Goal: Task Accomplishment & Management: Complete application form

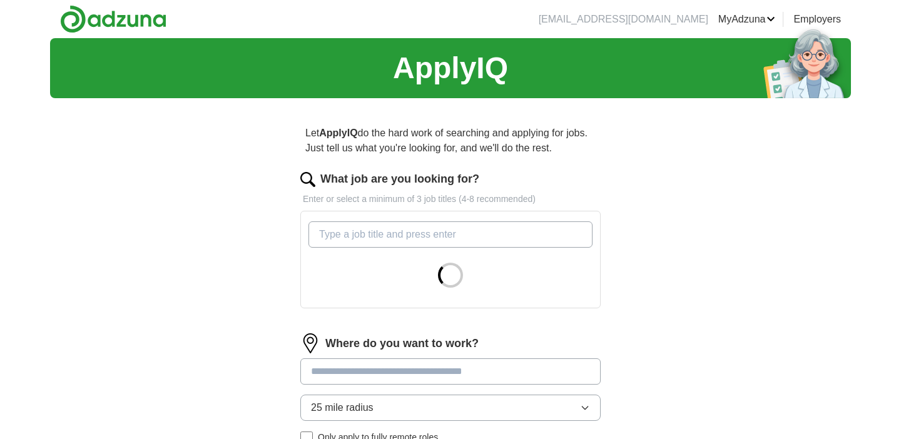
click at [652, 292] on div "ApplyIQ Let ApplyIQ do the hard work of searching and applying for jobs. Just t…" at bounding box center [450, 309] width 801 height 542
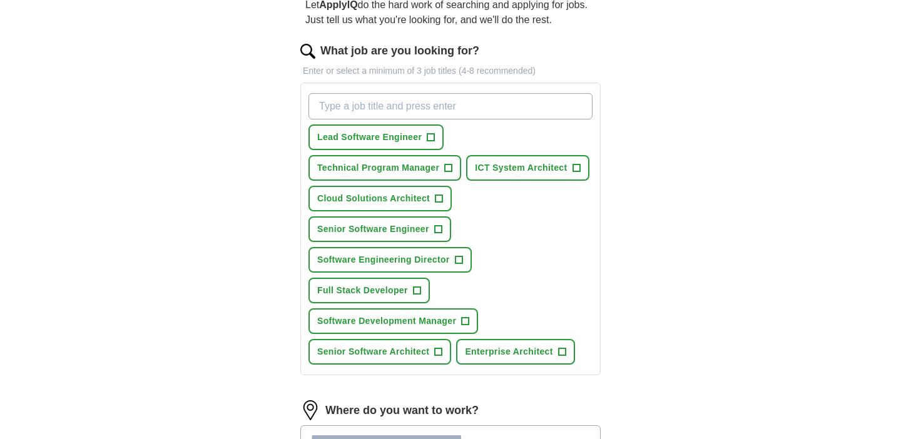
scroll to position [133, 0]
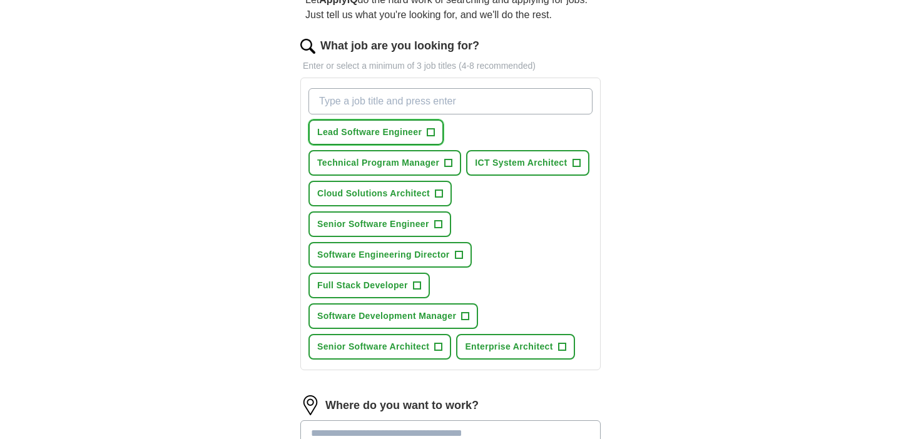
click at [434, 135] on span "+" at bounding box center [432, 133] width 8 height 10
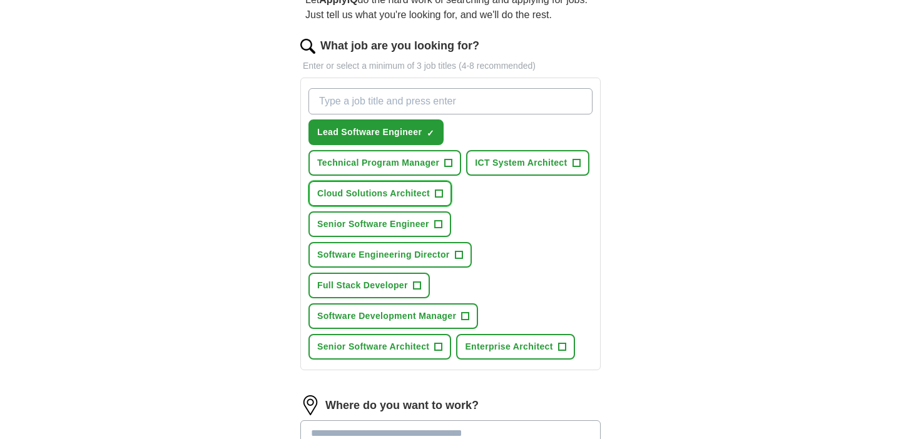
click at [443, 196] on button "Cloud Solutions Architect +" at bounding box center [380, 194] width 143 height 26
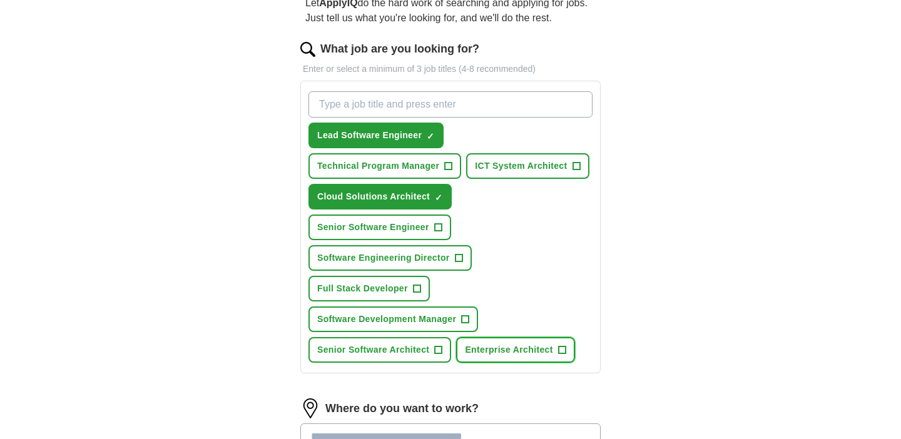
click at [564, 349] on span "+" at bounding box center [562, 351] width 8 height 10
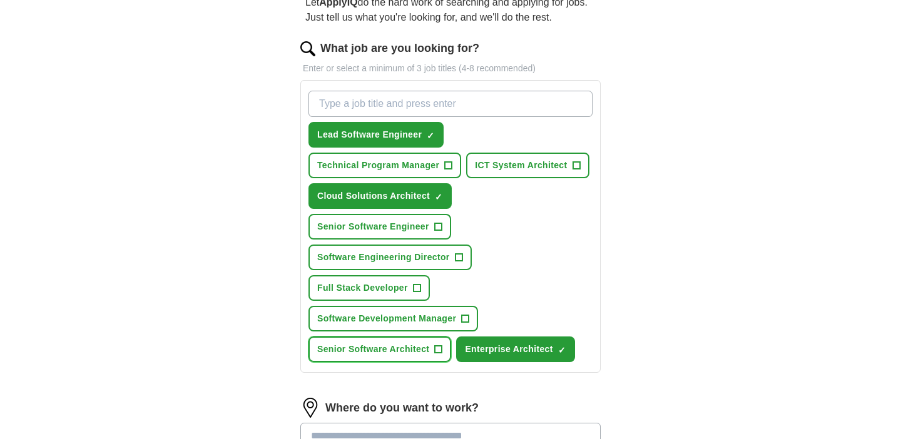
click at [443, 349] on span "+" at bounding box center [438, 350] width 8 height 8
click at [500, 106] on input "What job are you looking for?" at bounding box center [451, 104] width 284 height 26
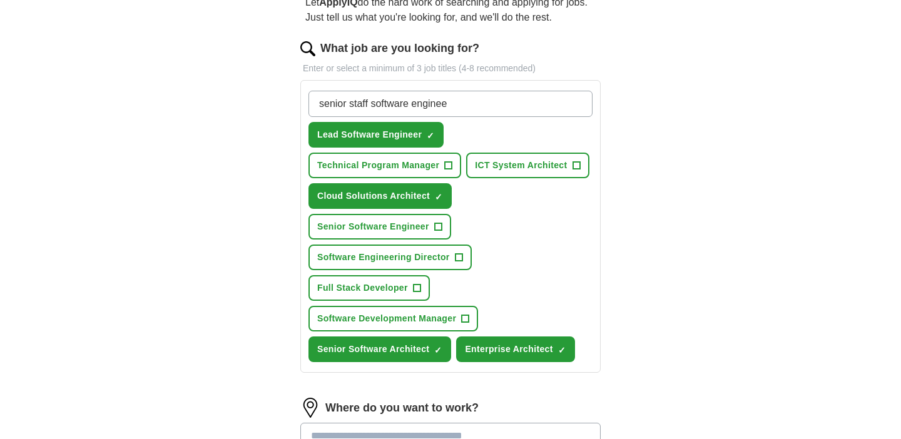
type input "senior staff software engineer"
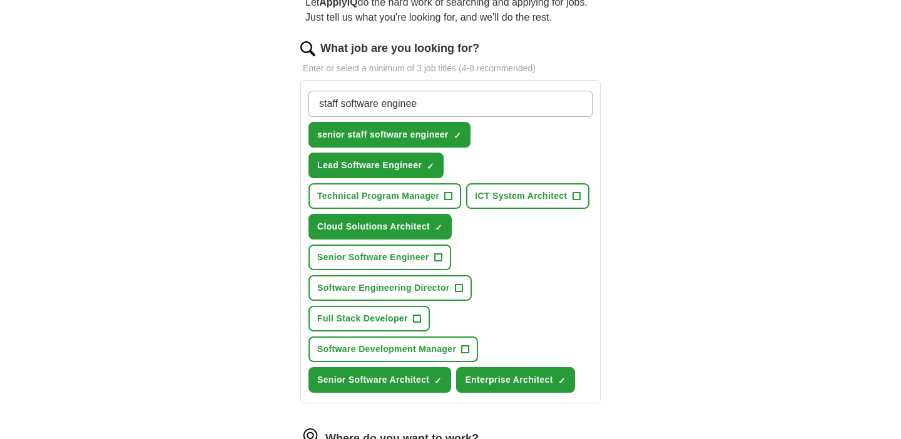
type input "staff software engineer"
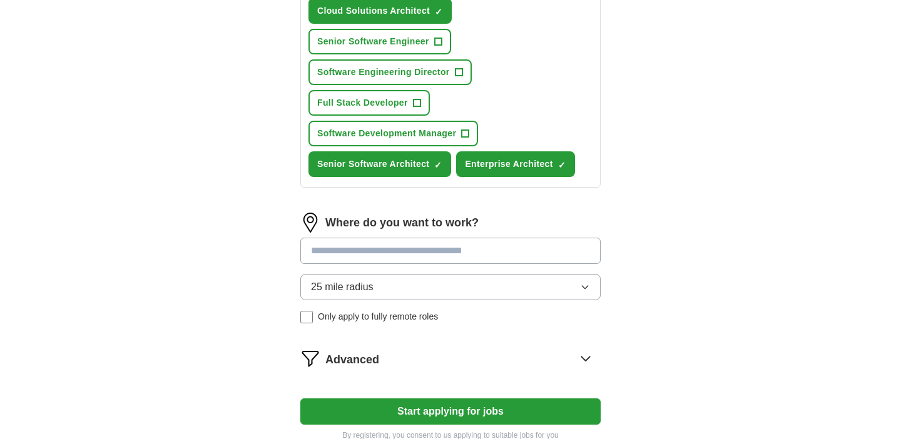
scroll to position [379, 0]
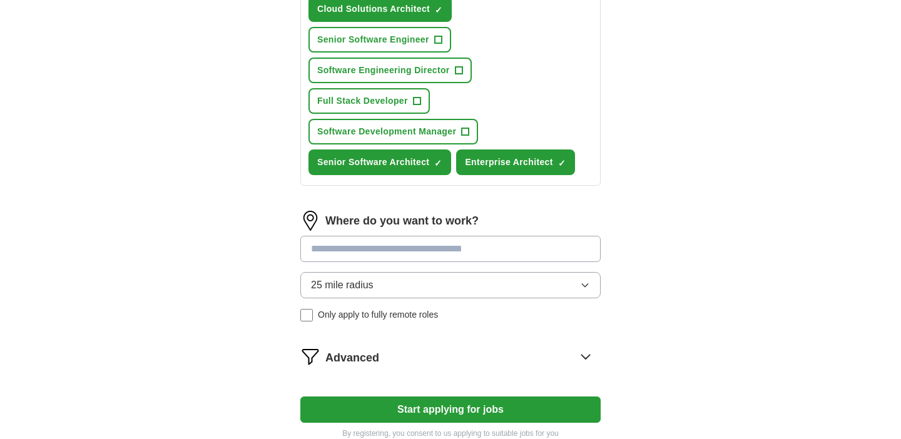
click at [572, 289] on button "25 mile radius" at bounding box center [450, 285] width 300 height 26
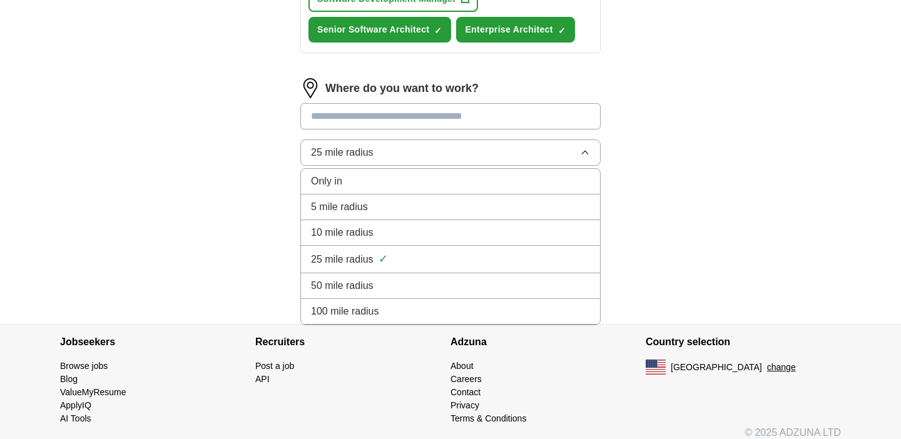
scroll to position [523, 0]
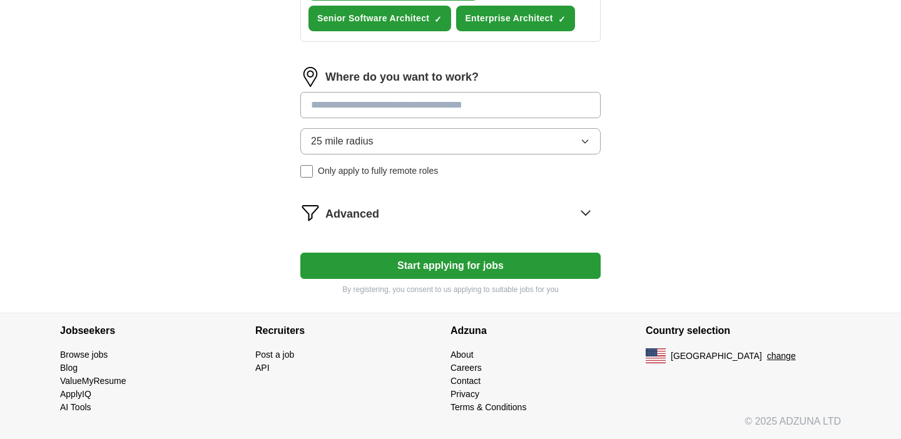
click at [514, 105] on input at bounding box center [450, 105] width 300 height 26
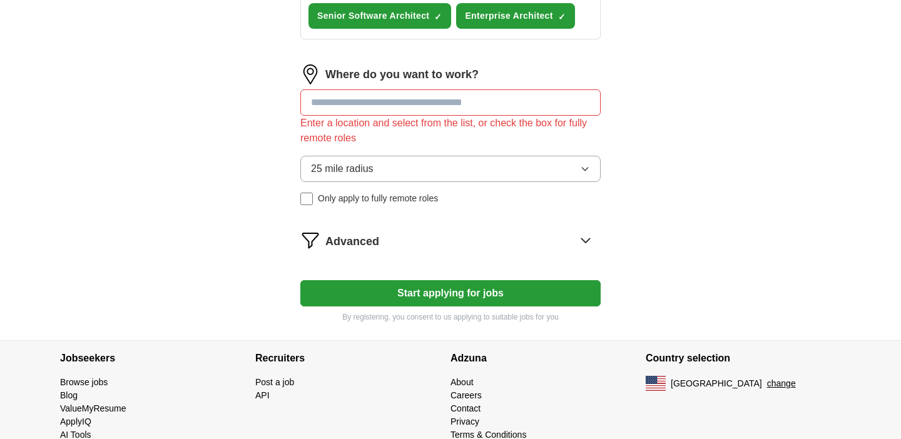
click at [542, 111] on input at bounding box center [450, 103] width 300 height 26
type input "*******"
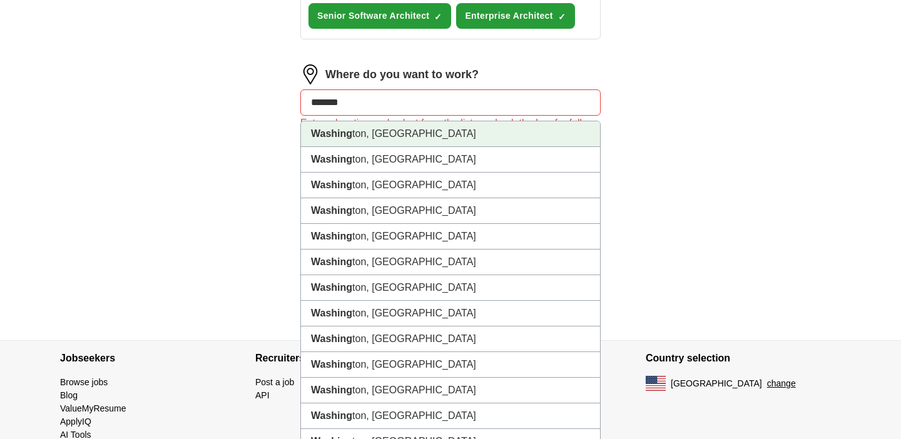
click at [536, 133] on li "Washing ton, [GEOGRAPHIC_DATA]" at bounding box center [450, 134] width 299 height 26
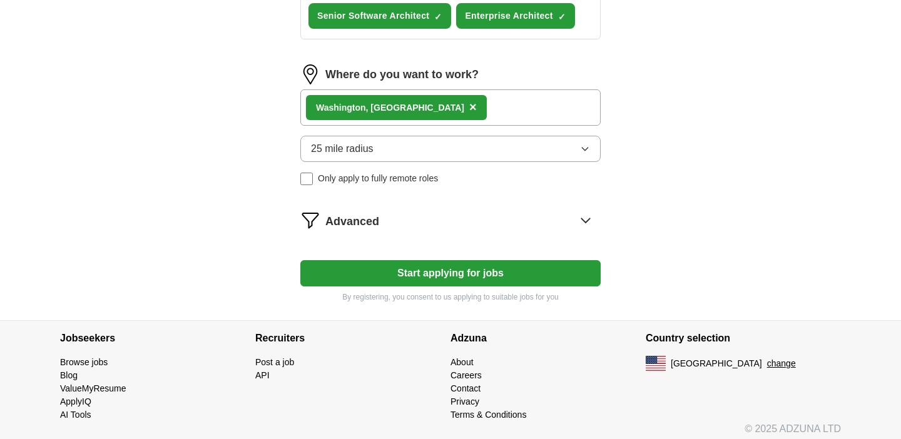
click at [543, 118] on div "Washing ton, [GEOGRAPHIC_DATA] ×" at bounding box center [450, 108] width 300 height 36
click at [542, 109] on div "Washing ton, [GEOGRAPHIC_DATA] ×" at bounding box center [450, 108] width 300 height 36
click at [492, 108] on div "Washing ton, [GEOGRAPHIC_DATA] ×" at bounding box center [450, 108] width 300 height 36
drag, startPoint x: 423, startPoint y: 106, endPoint x: 408, endPoint y: 110, distance: 15.1
click at [423, 106] on div "Washing ton, [GEOGRAPHIC_DATA] ×" at bounding box center [450, 108] width 300 height 36
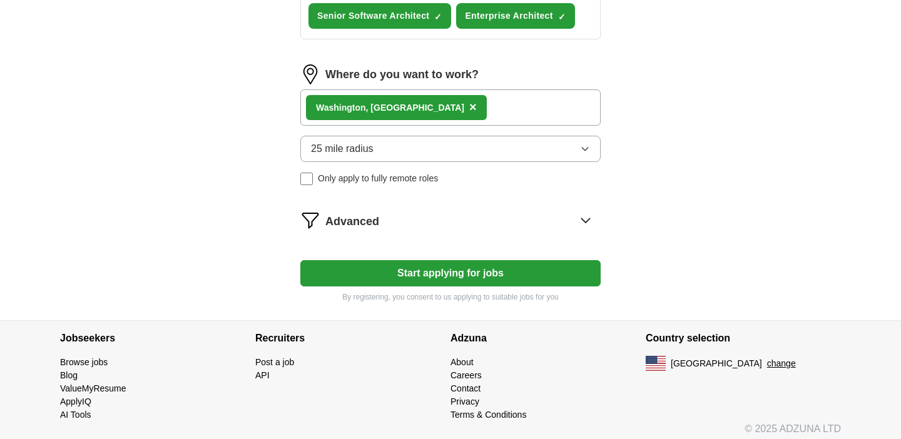
click at [409, 104] on div "Washing ton, [GEOGRAPHIC_DATA] ×" at bounding box center [450, 108] width 300 height 36
click at [422, 107] on div "Washing ton, [GEOGRAPHIC_DATA] ×" at bounding box center [450, 108] width 300 height 36
click at [470, 109] on span "×" at bounding box center [474, 107] width 8 height 14
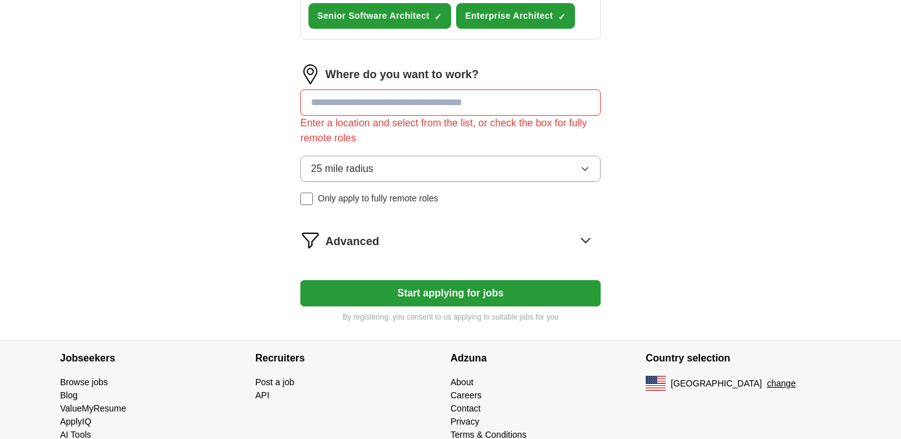
scroll to position [526, 0]
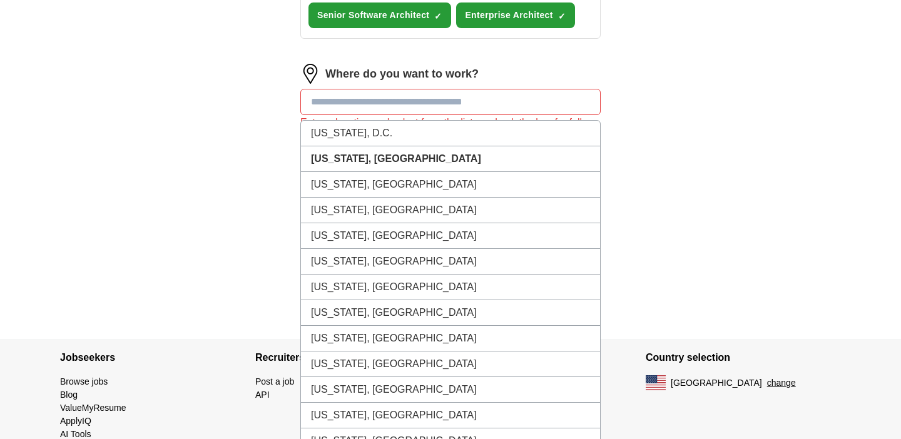
click at [398, 108] on input at bounding box center [450, 102] width 300 height 26
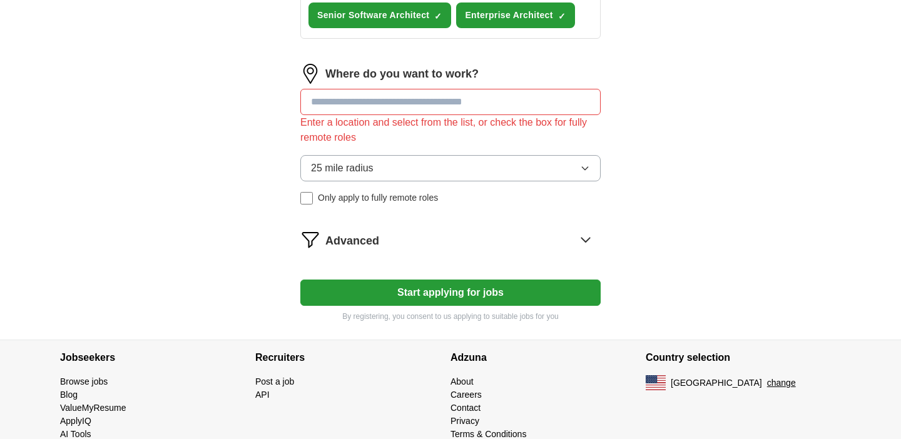
click at [477, 238] on div "Advanced" at bounding box center [463, 240] width 275 height 20
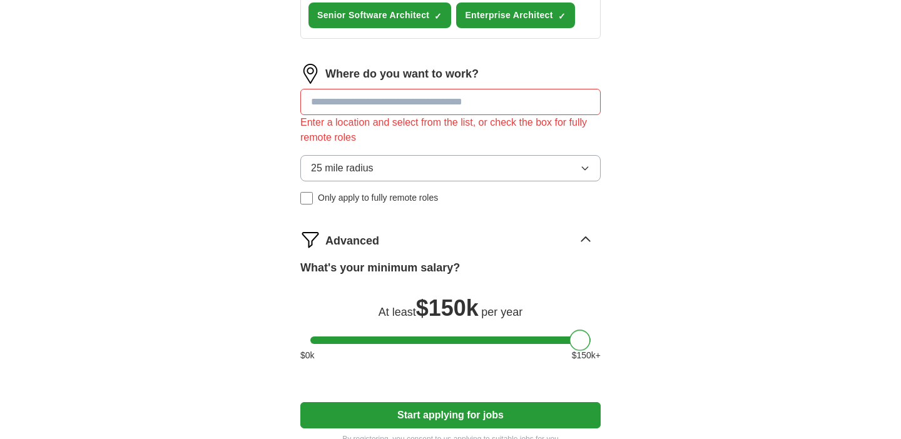
drag, startPoint x: 327, startPoint y: 343, endPoint x: 609, endPoint y: 346, distance: 282.4
click at [607, 346] on div "Let ApplyIQ do the hard work of searching and applying for jobs. Just tell us w…" at bounding box center [450, 22] width 401 height 881
click at [495, 170] on button "25 mile radius" at bounding box center [450, 168] width 300 height 26
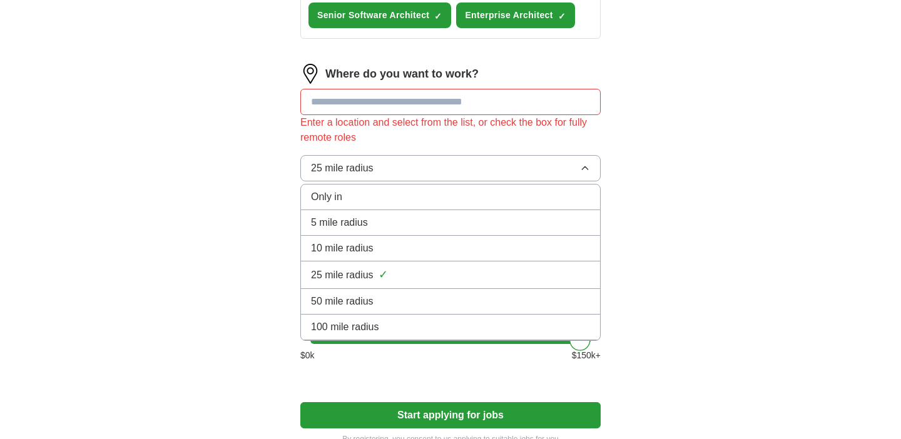
click at [448, 323] on div "100 mile radius" at bounding box center [450, 327] width 279 height 15
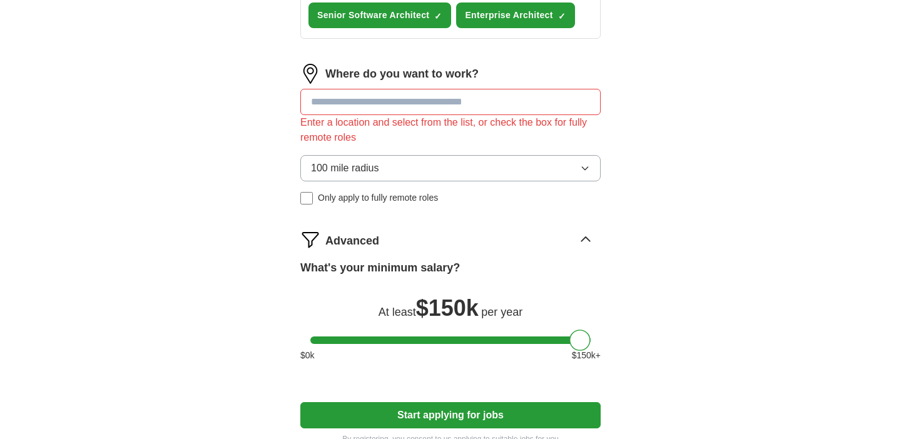
scroll to position [528, 0]
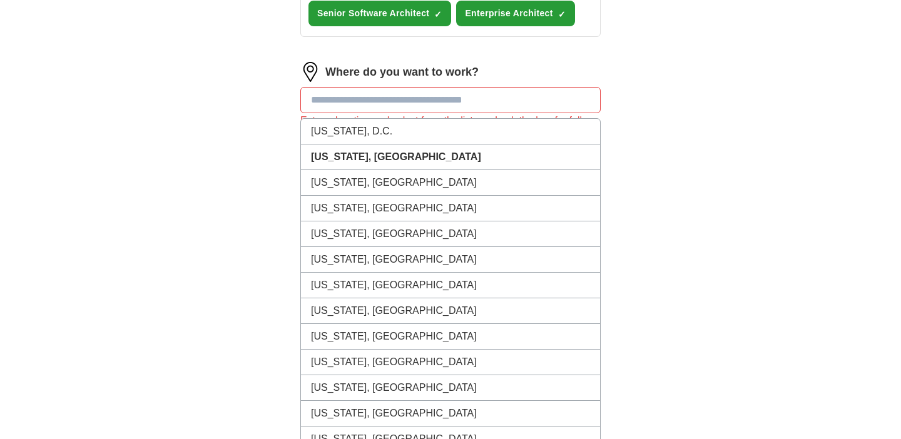
click at [437, 106] on input at bounding box center [450, 100] width 300 height 26
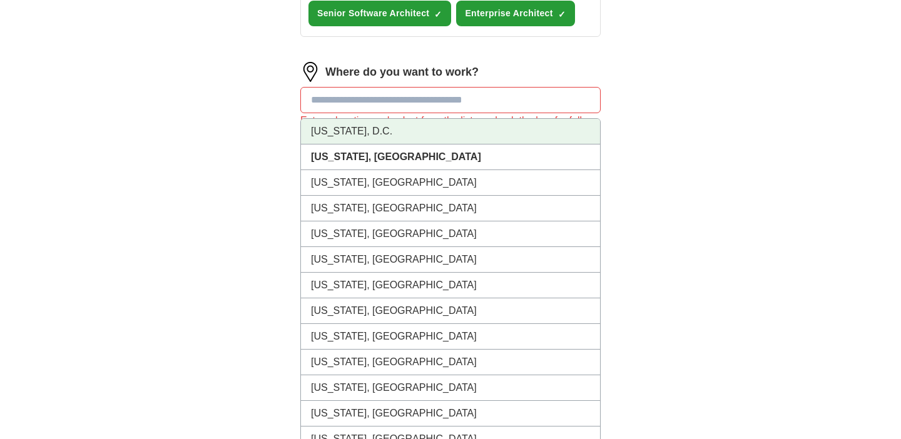
click at [429, 129] on li "[US_STATE], D.C." at bounding box center [450, 132] width 299 height 26
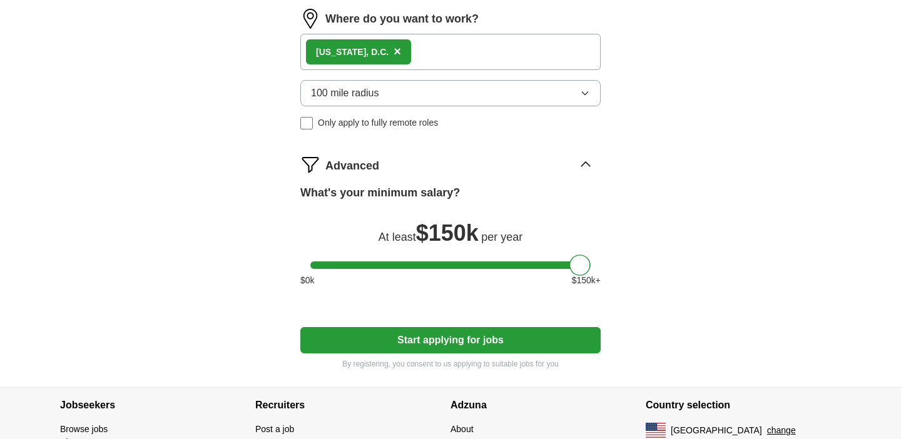
scroll to position [613, 0]
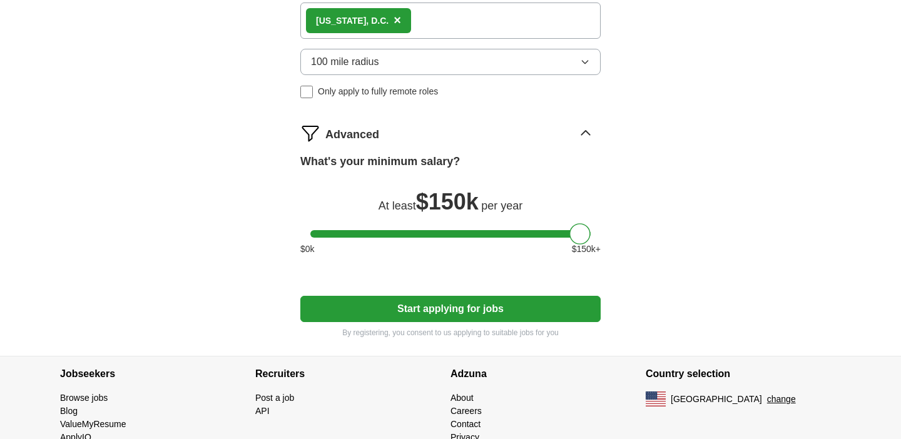
click at [463, 304] on button "Start applying for jobs" at bounding box center [450, 309] width 300 height 26
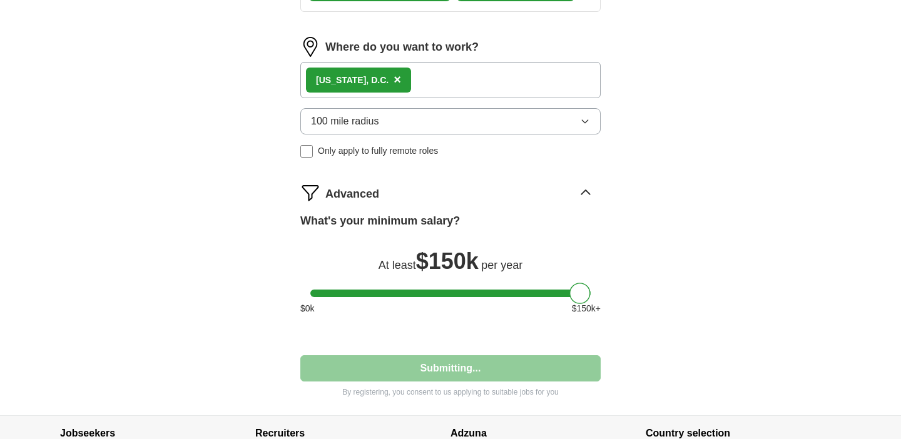
select select "**"
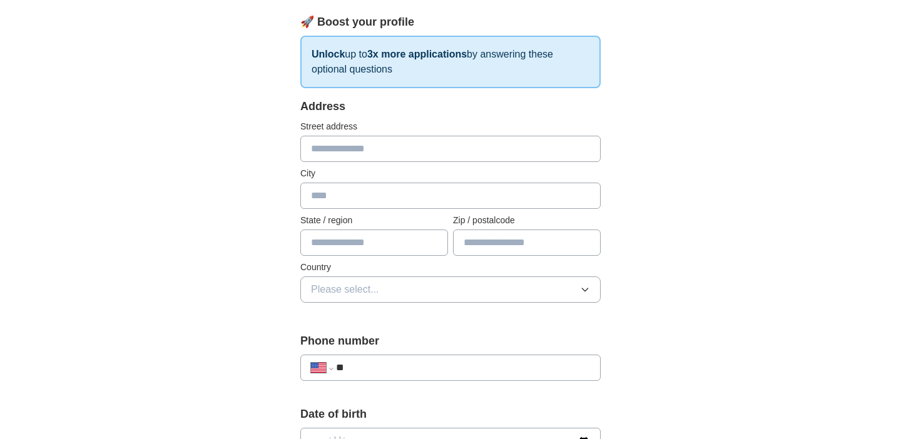
scroll to position [180, 0]
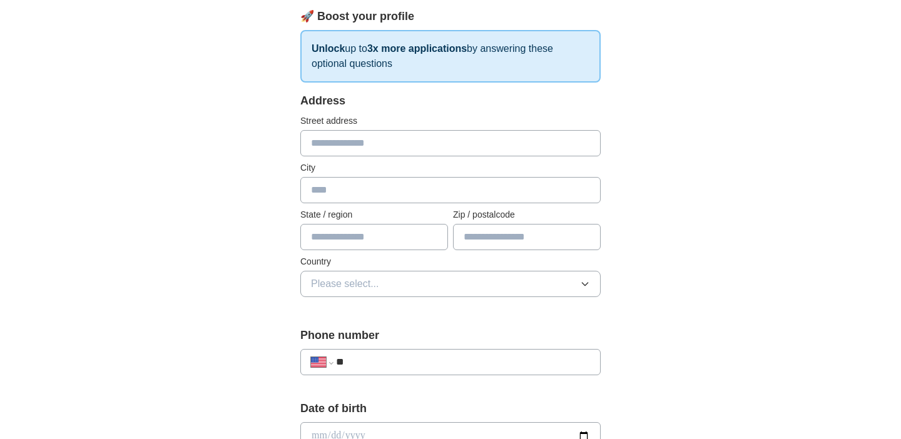
click at [475, 235] on input "text" at bounding box center [527, 237] width 148 height 26
type input "*****"
click at [449, 280] on button "Please select..." at bounding box center [450, 284] width 300 height 26
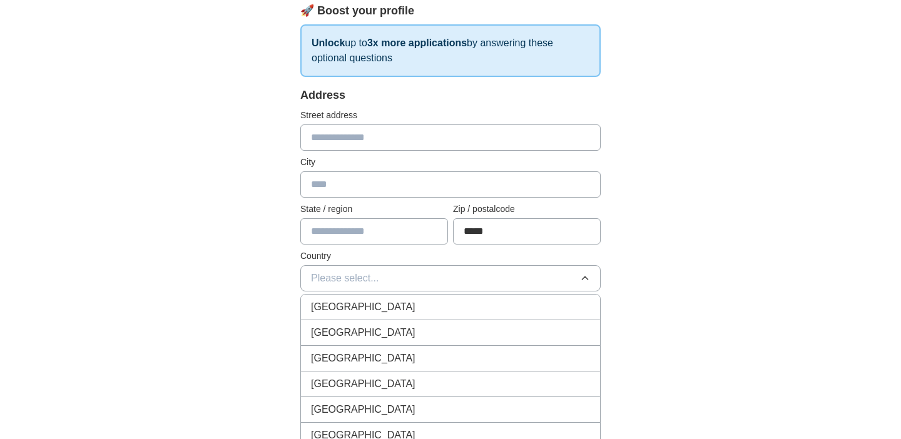
scroll to position [186, 0]
click at [429, 329] on div "[GEOGRAPHIC_DATA]" at bounding box center [450, 332] width 279 height 15
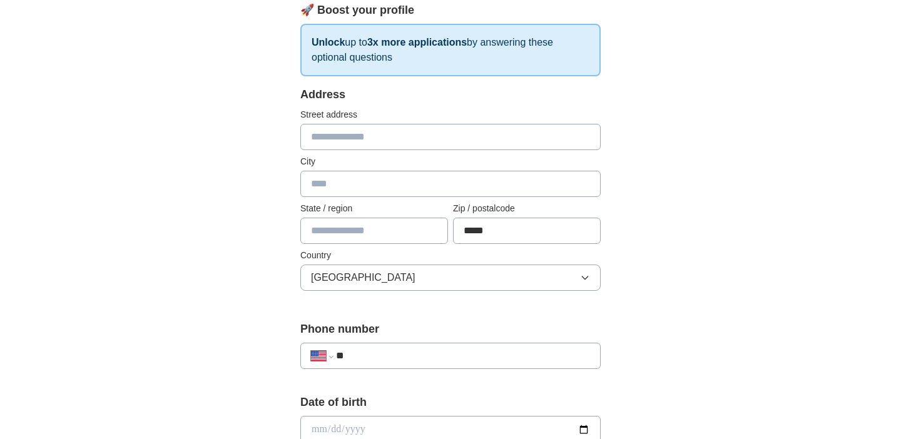
click at [347, 234] on input "text" at bounding box center [374, 231] width 148 height 26
type input "********"
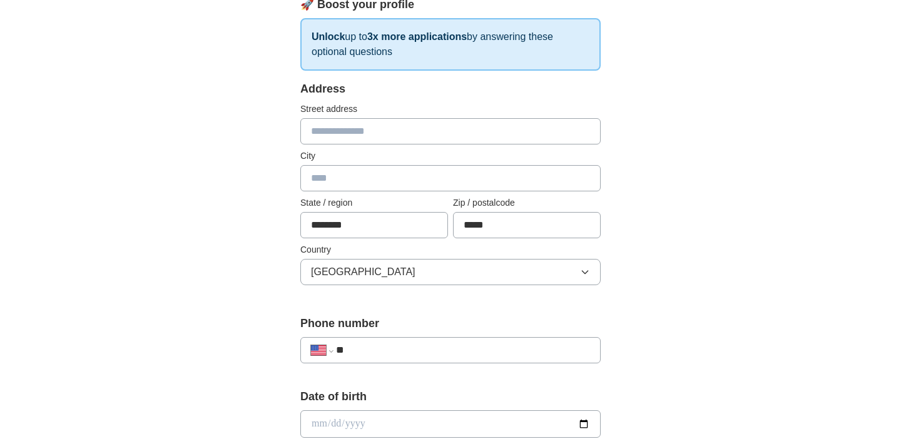
click at [391, 191] on input "text" at bounding box center [450, 178] width 300 height 26
type input "*******"
click at [357, 264] on button "[GEOGRAPHIC_DATA]" at bounding box center [450, 272] width 300 height 26
click at [200, 325] on div "**********" at bounding box center [450, 417] width 801 height 1140
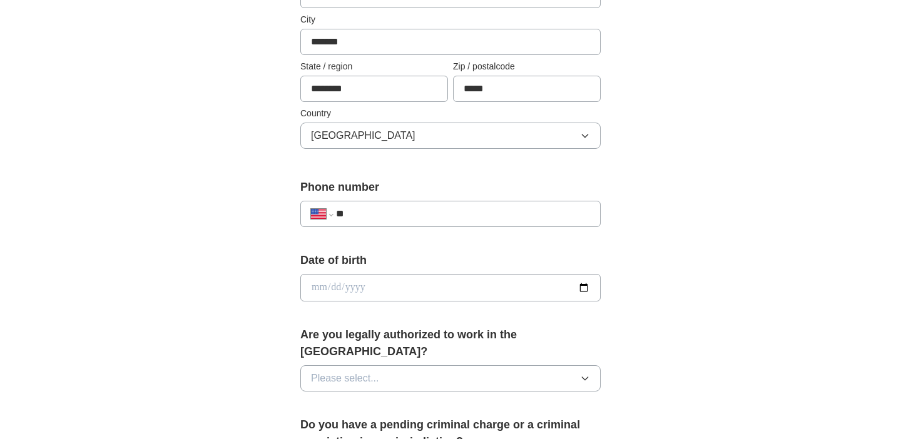
scroll to position [329, 0]
click at [585, 287] on input "date" at bounding box center [450, 288] width 300 height 28
click at [614, 277] on div "**********" at bounding box center [450, 315] width 401 height 1070
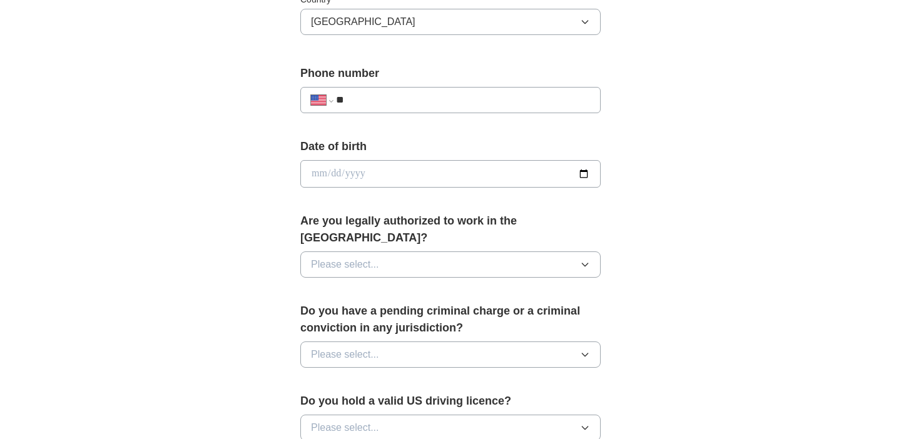
scroll to position [446, 0]
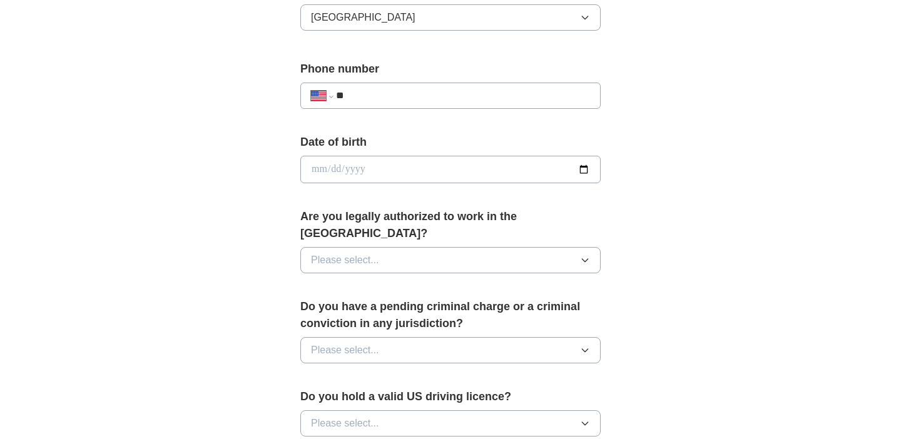
click at [542, 254] on button "Please select..." at bounding box center [450, 260] width 300 height 26
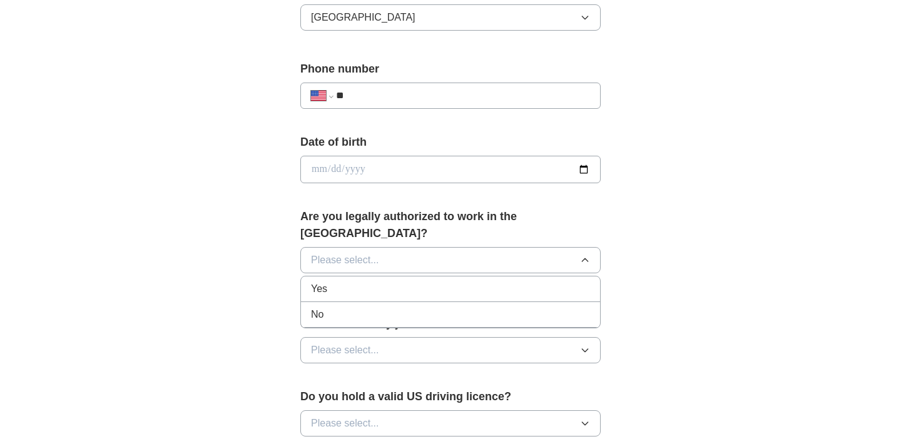
click at [438, 282] on div "Yes" at bounding box center [450, 289] width 279 height 15
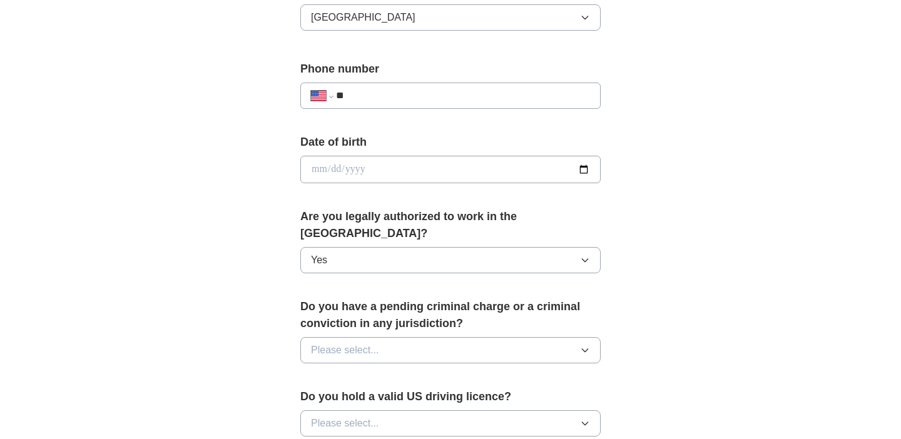
click at [439, 337] on button "Please select..." at bounding box center [450, 350] width 300 height 26
click at [404, 393] on li "No" at bounding box center [450, 406] width 299 height 26
click at [252, 362] on div "**********" at bounding box center [450, 197] width 401 height 1070
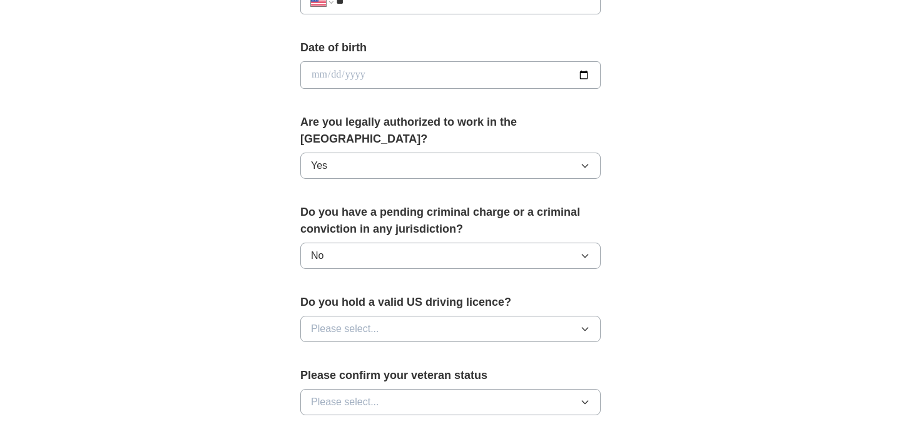
scroll to position [545, 0]
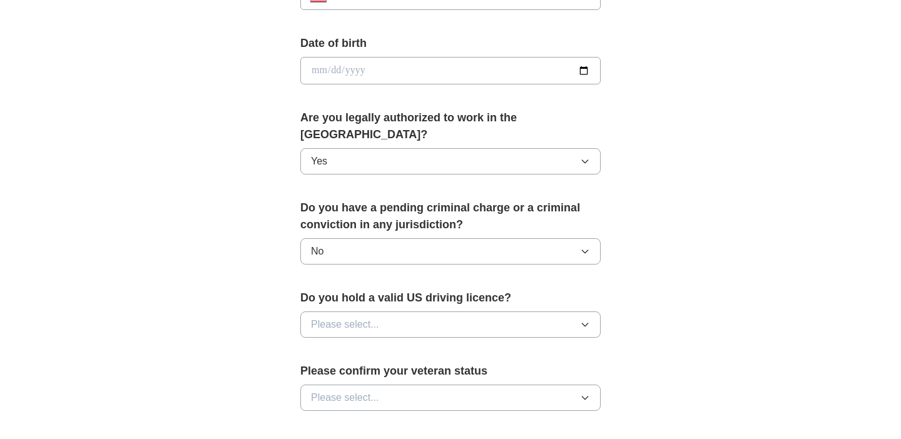
click at [374, 317] on span "Please select..." at bounding box center [345, 324] width 68 height 15
click at [357, 346] on div "Yes" at bounding box center [450, 353] width 279 height 15
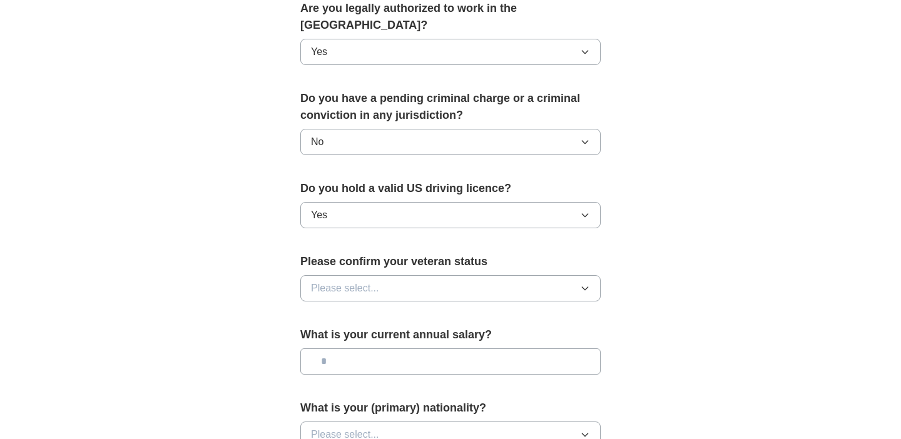
scroll to position [657, 0]
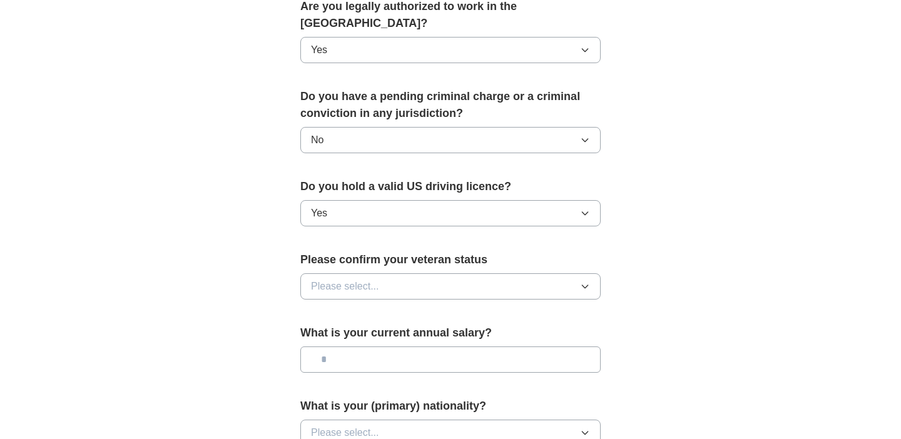
click at [370, 279] on span "Please select..." at bounding box center [345, 286] width 68 height 15
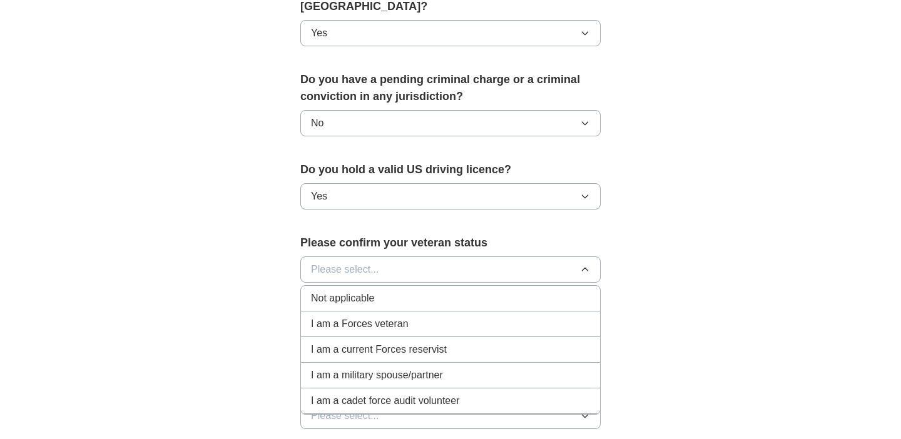
scroll to position [674, 0]
click at [394, 290] on div "Not applicable" at bounding box center [450, 297] width 279 height 15
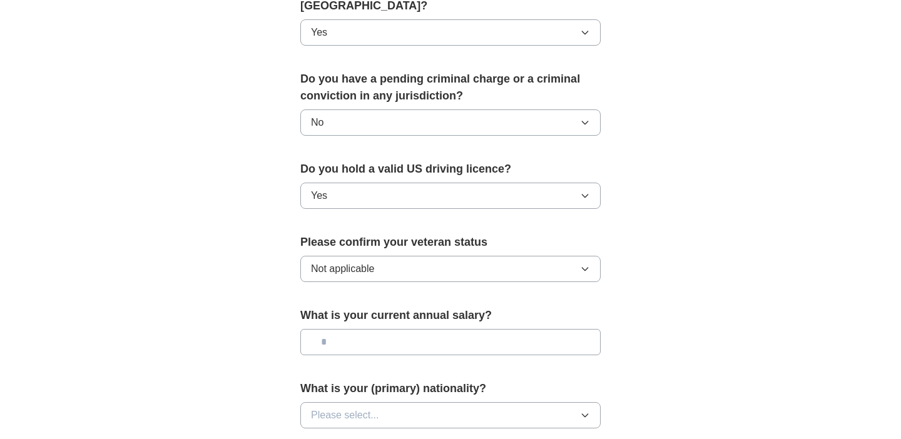
click at [410, 332] on input "text" at bounding box center [450, 342] width 300 height 26
type input "********"
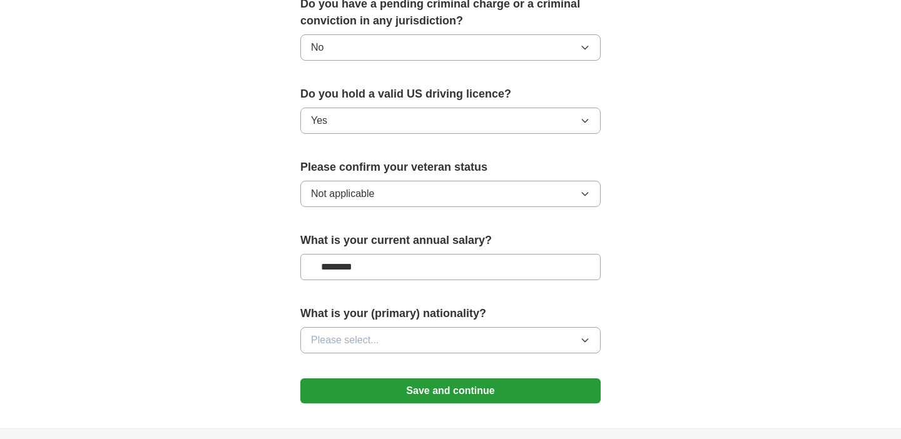
scroll to position [808, 0]
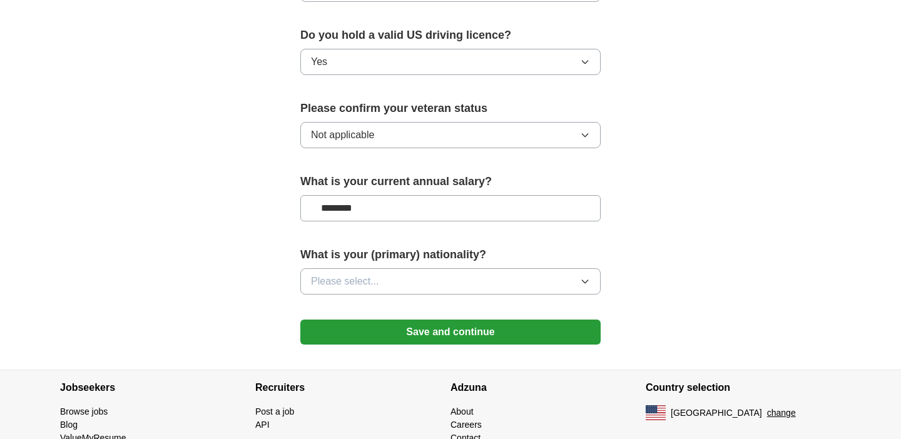
click at [371, 274] on span "Please select..." at bounding box center [345, 281] width 68 height 15
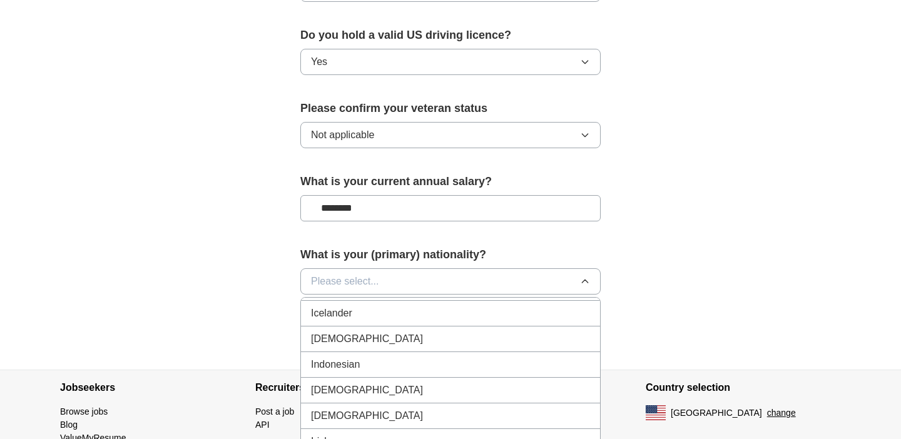
scroll to position [2019, 0]
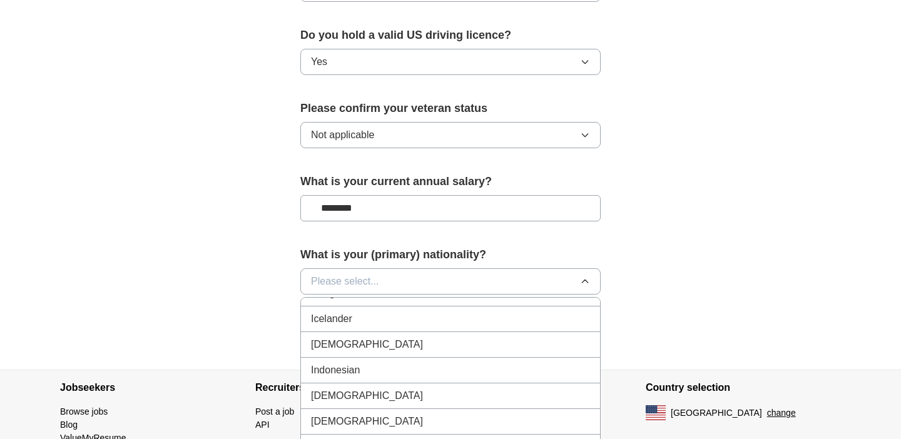
click at [367, 337] on div "[DEMOGRAPHIC_DATA]" at bounding box center [450, 344] width 279 height 15
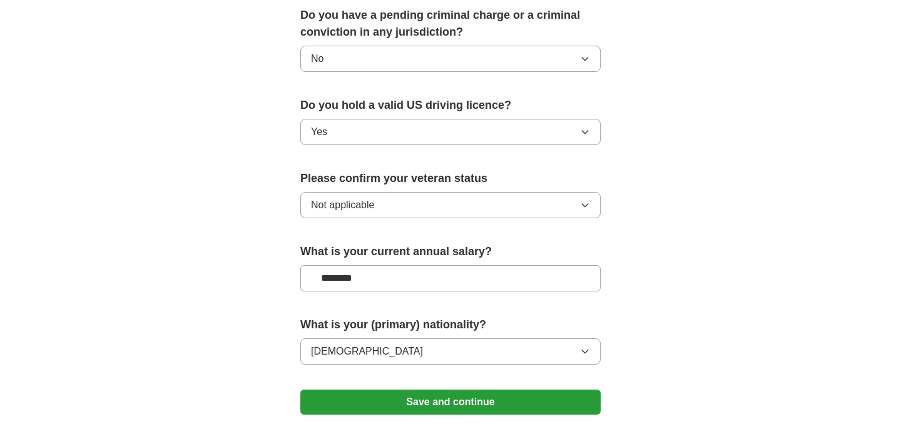
scroll to position [771, 0]
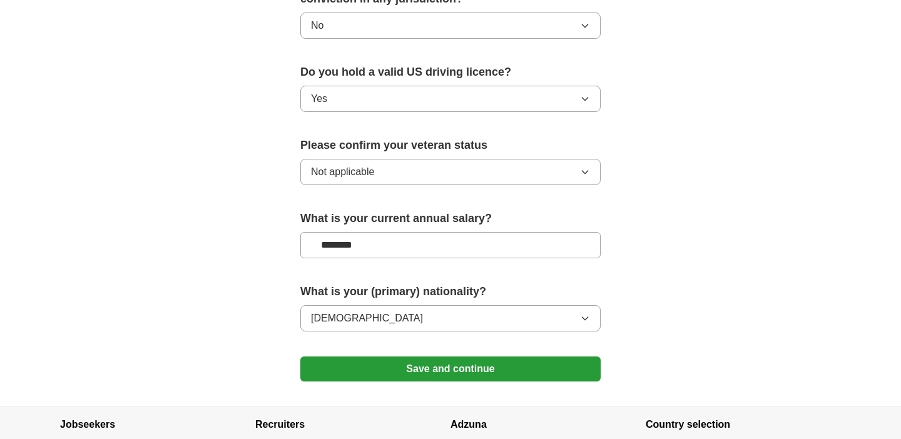
click at [389, 357] on button "Save and continue" at bounding box center [450, 369] width 300 height 25
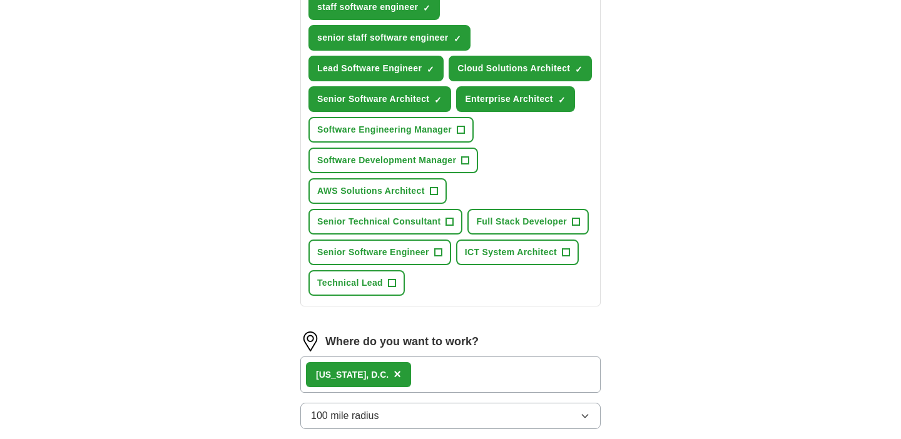
scroll to position [509, 0]
drag, startPoint x: 438, startPoint y: 189, endPoint x: 445, endPoint y: 194, distance: 9.0
click at [438, 189] on button "AWS Solutions Architect +" at bounding box center [378, 191] width 138 height 26
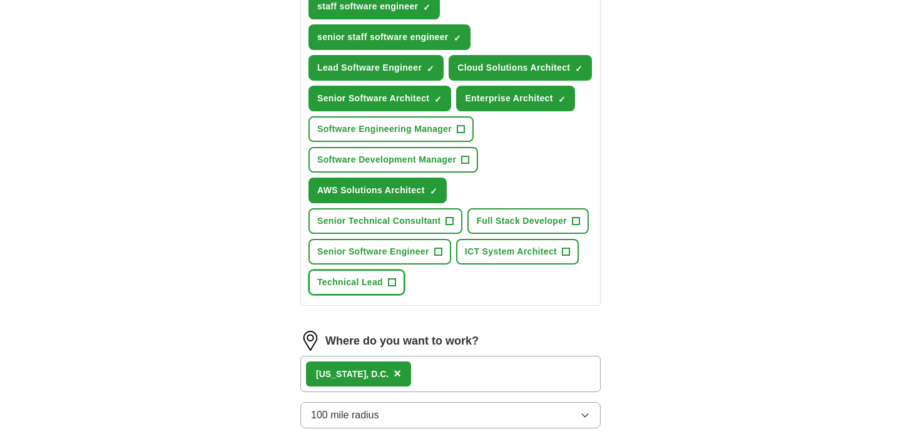
click at [389, 279] on span "+" at bounding box center [393, 283] width 8 height 10
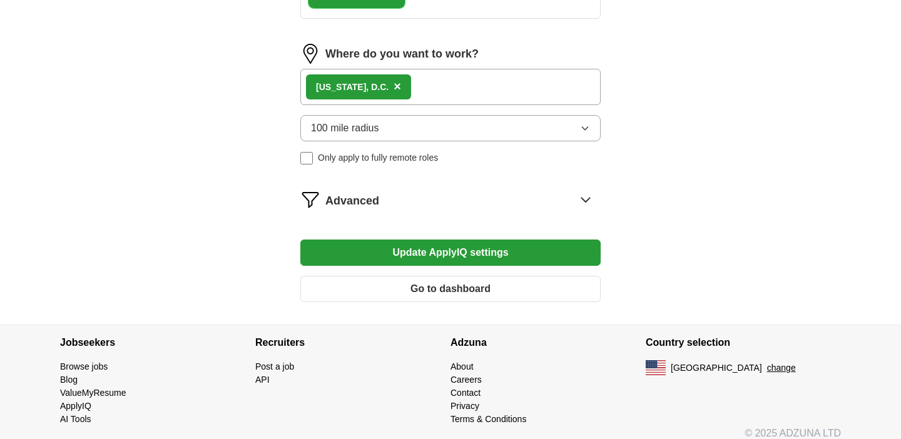
scroll to position [804, 0]
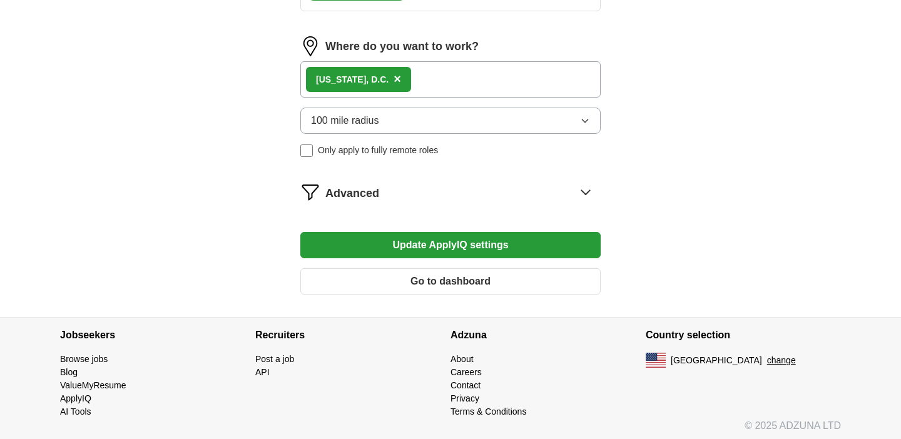
click at [393, 245] on button "Update ApplyIQ settings" at bounding box center [450, 245] width 300 height 26
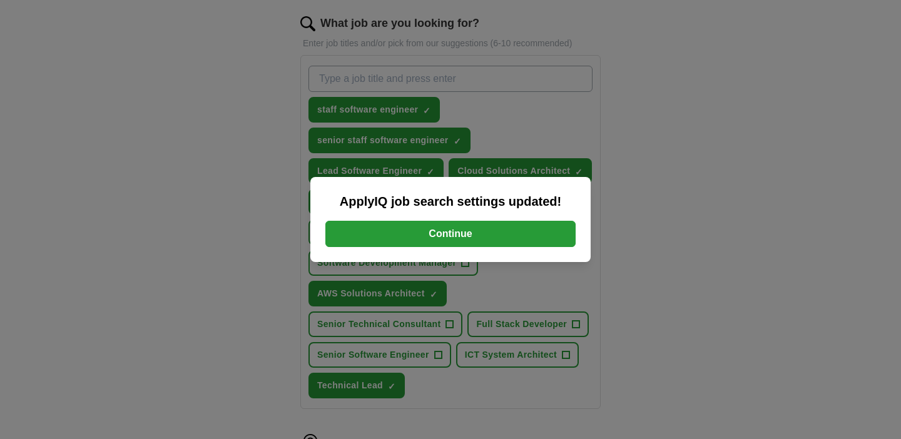
scroll to position [399, 0]
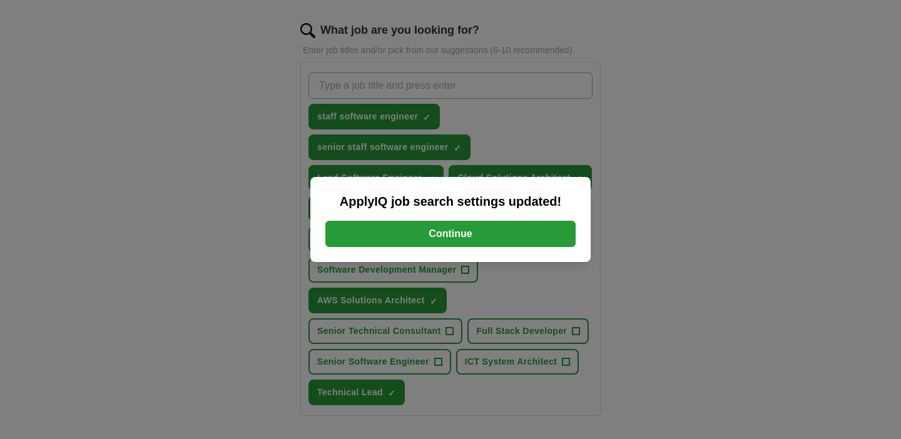
click at [381, 240] on button "Continue" at bounding box center [451, 234] width 250 height 26
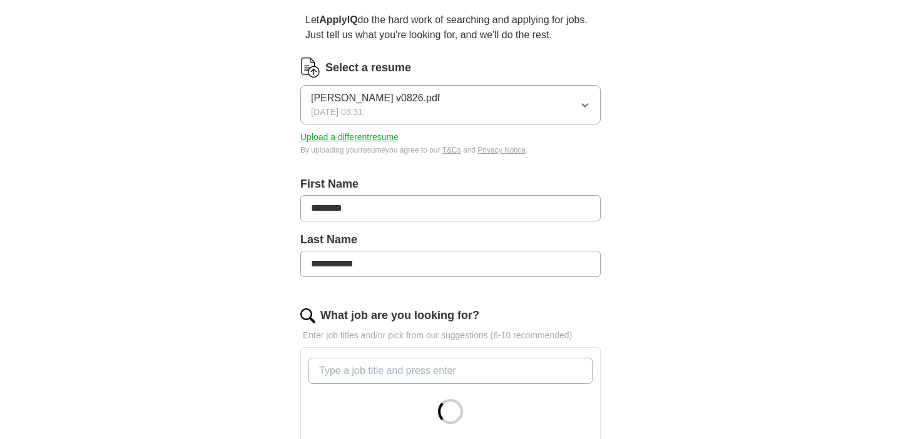
scroll to position [115, 0]
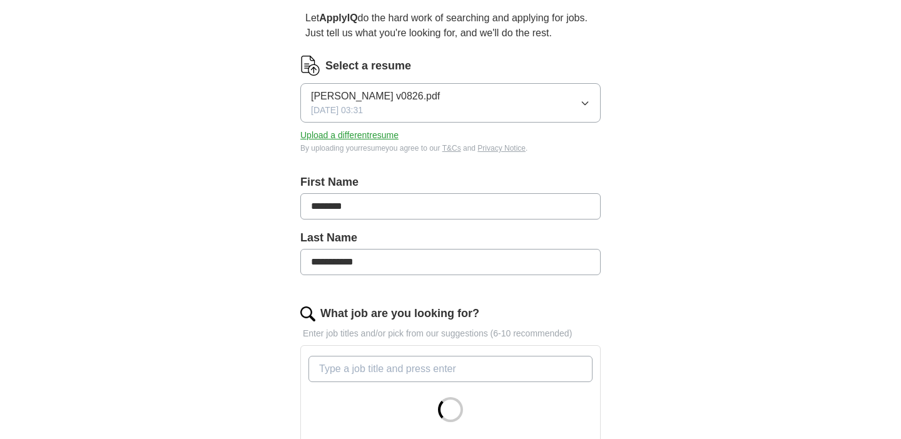
click at [585, 101] on icon "button" at bounding box center [585, 103] width 10 height 10
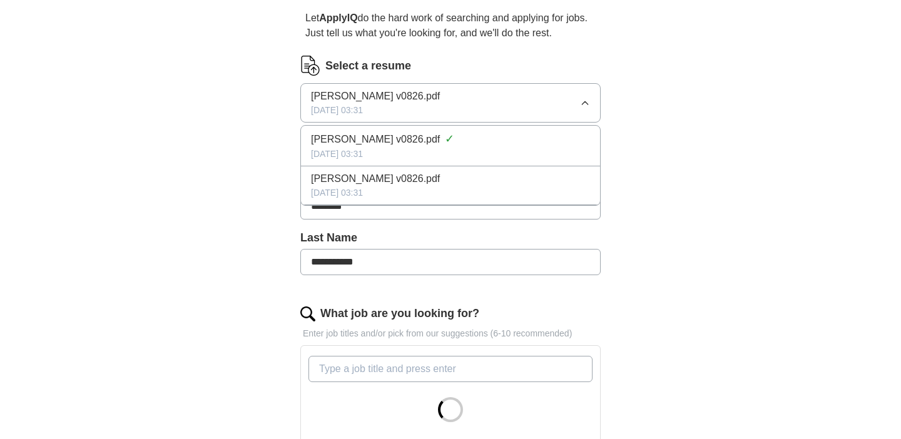
click at [655, 106] on div "**********" at bounding box center [450, 336] width 801 height 826
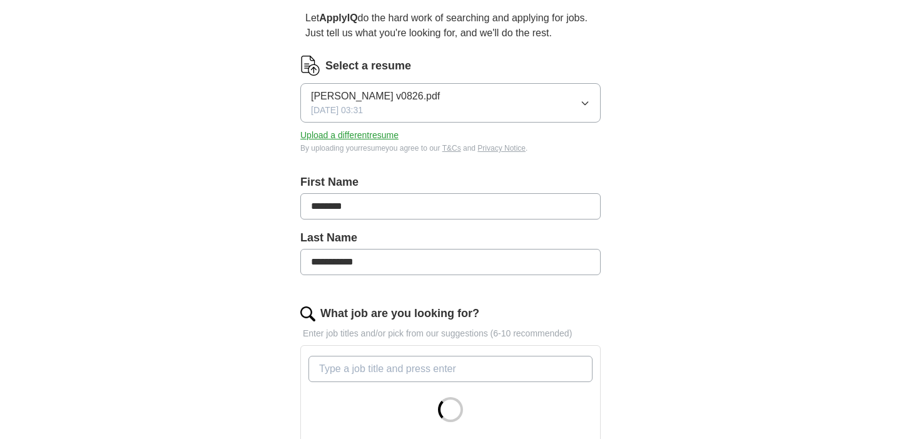
click at [378, 135] on button "Upload a different resume" at bounding box center [349, 135] width 98 height 13
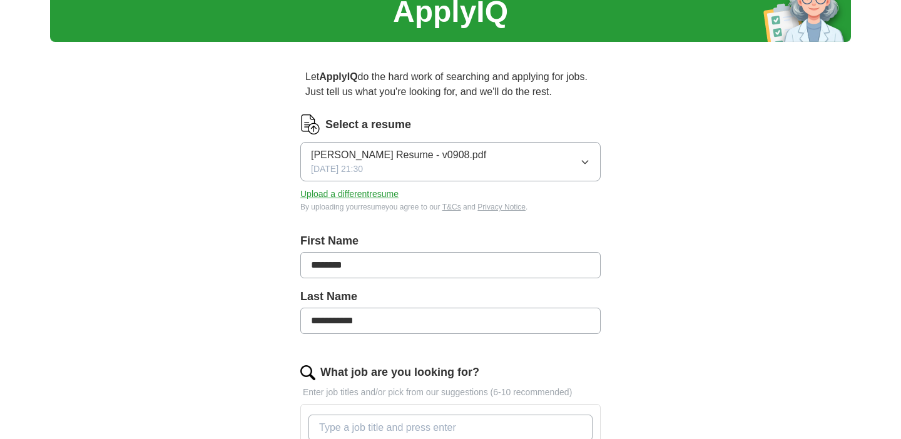
scroll to position [0, 0]
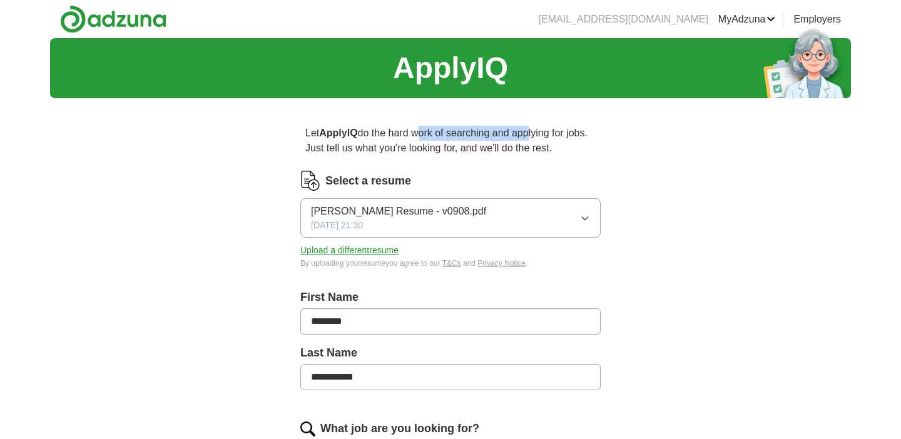
drag, startPoint x: 495, startPoint y: 137, endPoint x: 417, endPoint y: 138, distance: 78.3
click at [417, 138] on p "Let ApplyIQ do the hard work of searching and applying for jobs. Just tell us w…" at bounding box center [450, 141] width 300 height 40
drag, startPoint x: 331, startPoint y: 152, endPoint x: 594, endPoint y: 148, distance: 263.0
click at [590, 148] on p "Let ApplyIQ do the hard work of searching and applying for jobs. Just tell us w…" at bounding box center [450, 141] width 300 height 40
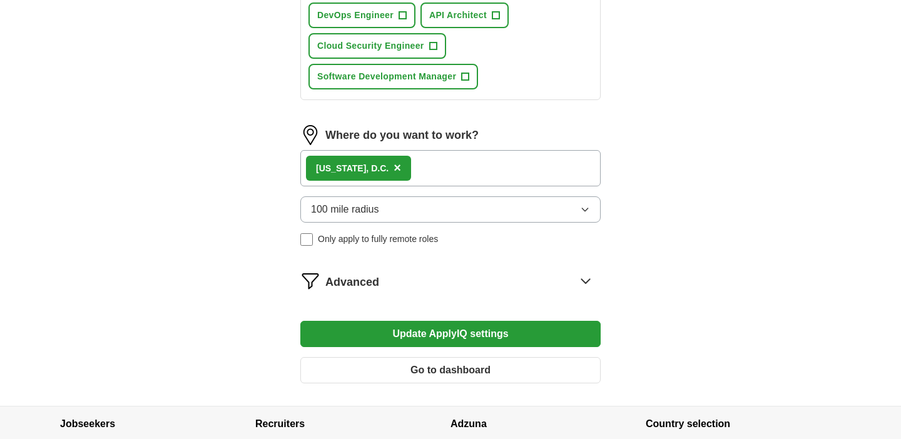
scroll to position [758, 0]
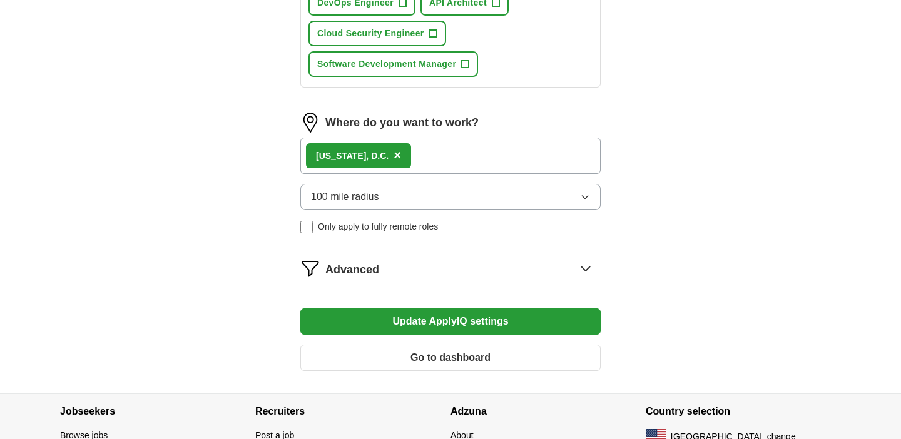
click at [578, 265] on icon at bounding box center [586, 269] width 20 height 20
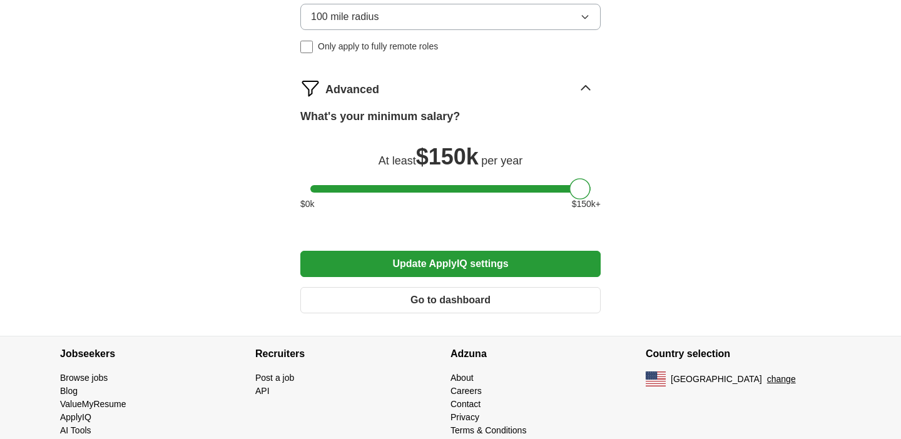
scroll to position [943, 0]
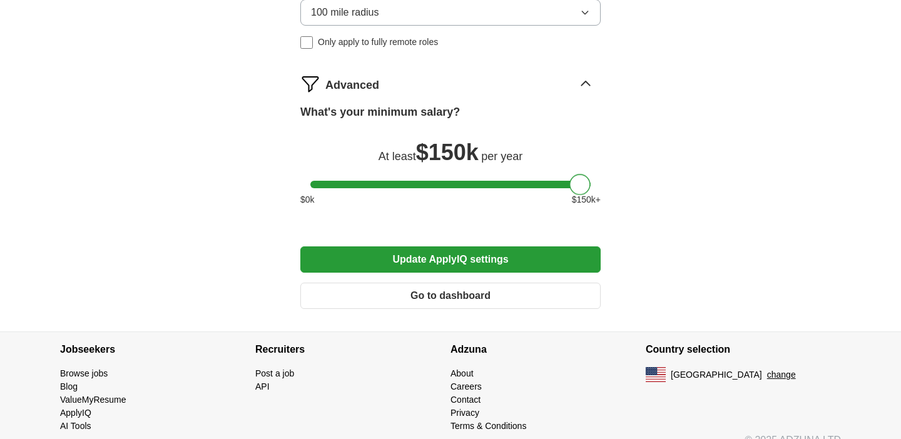
drag, startPoint x: 587, startPoint y: 191, endPoint x: 601, endPoint y: 189, distance: 14.5
drag, startPoint x: 590, startPoint y: 188, endPoint x: 607, endPoint y: 187, distance: 16.9
click at [408, 257] on button "Update ApplyIQ settings" at bounding box center [450, 260] width 300 height 26
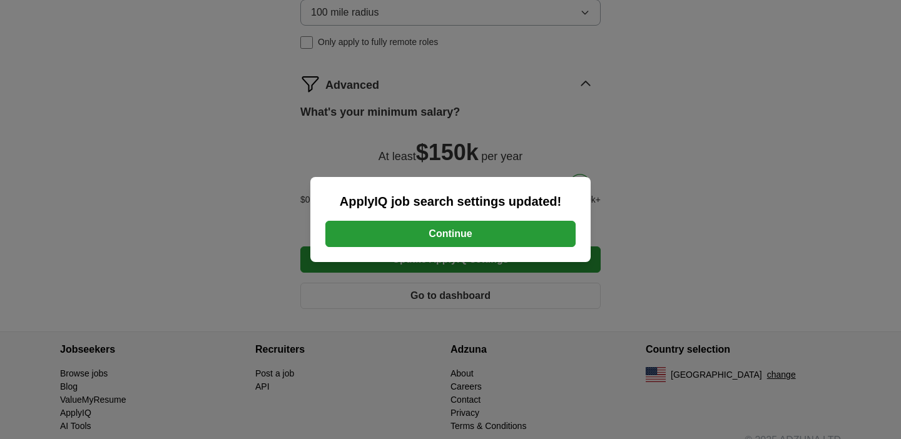
click at [429, 237] on button "Continue" at bounding box center [451, 234] width 250 height 26
